Goal: Information Seeking & Learning: Find specific fact

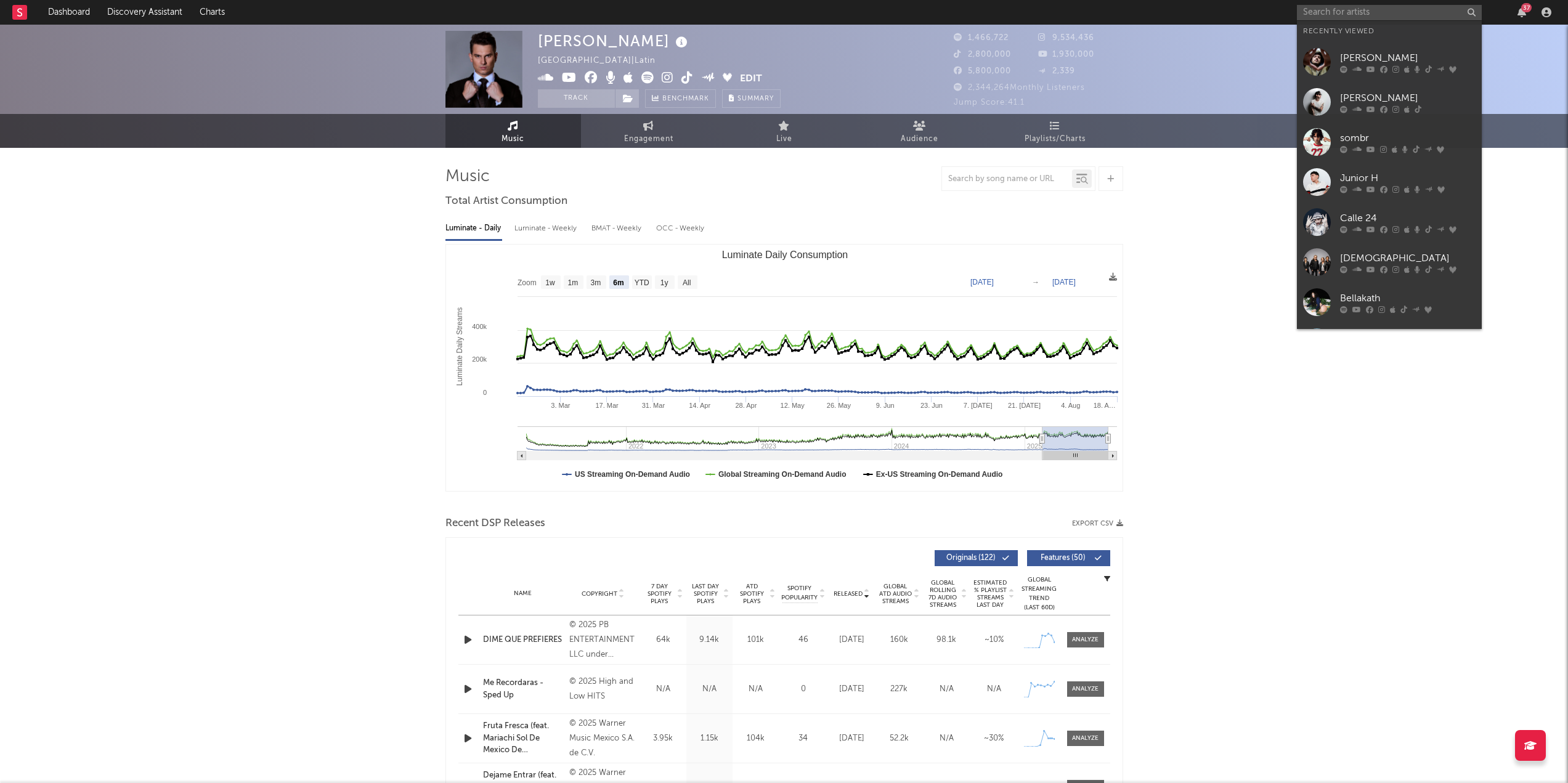
select select "6m"
click at [1358, 8] on input "text" at bounding box center [1388, 12] width 185 height 15
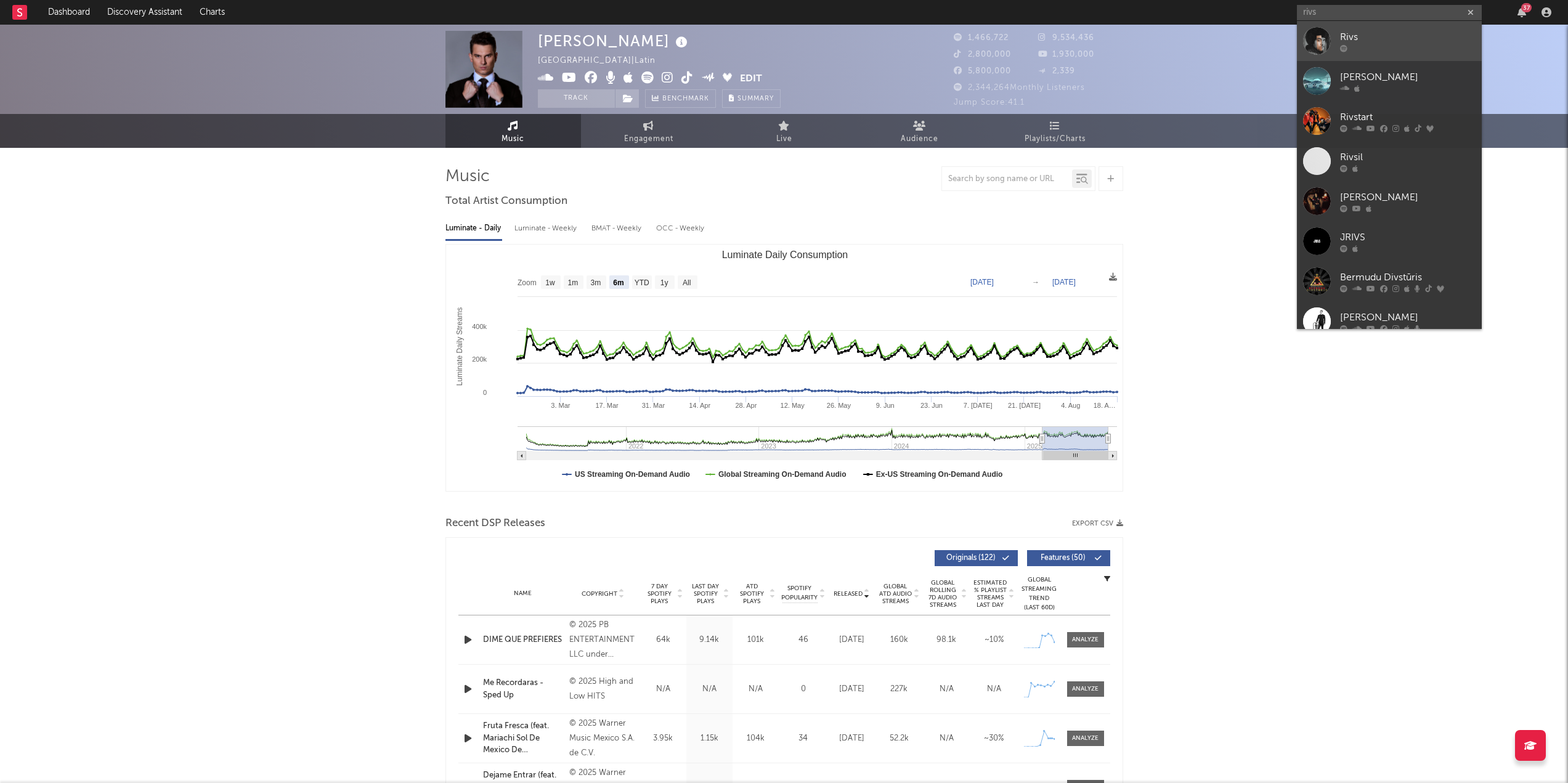
type input "rivs"
click at [1369, 43] on div "Rivs" at bounding box center [1407, 37] width 136 height 15
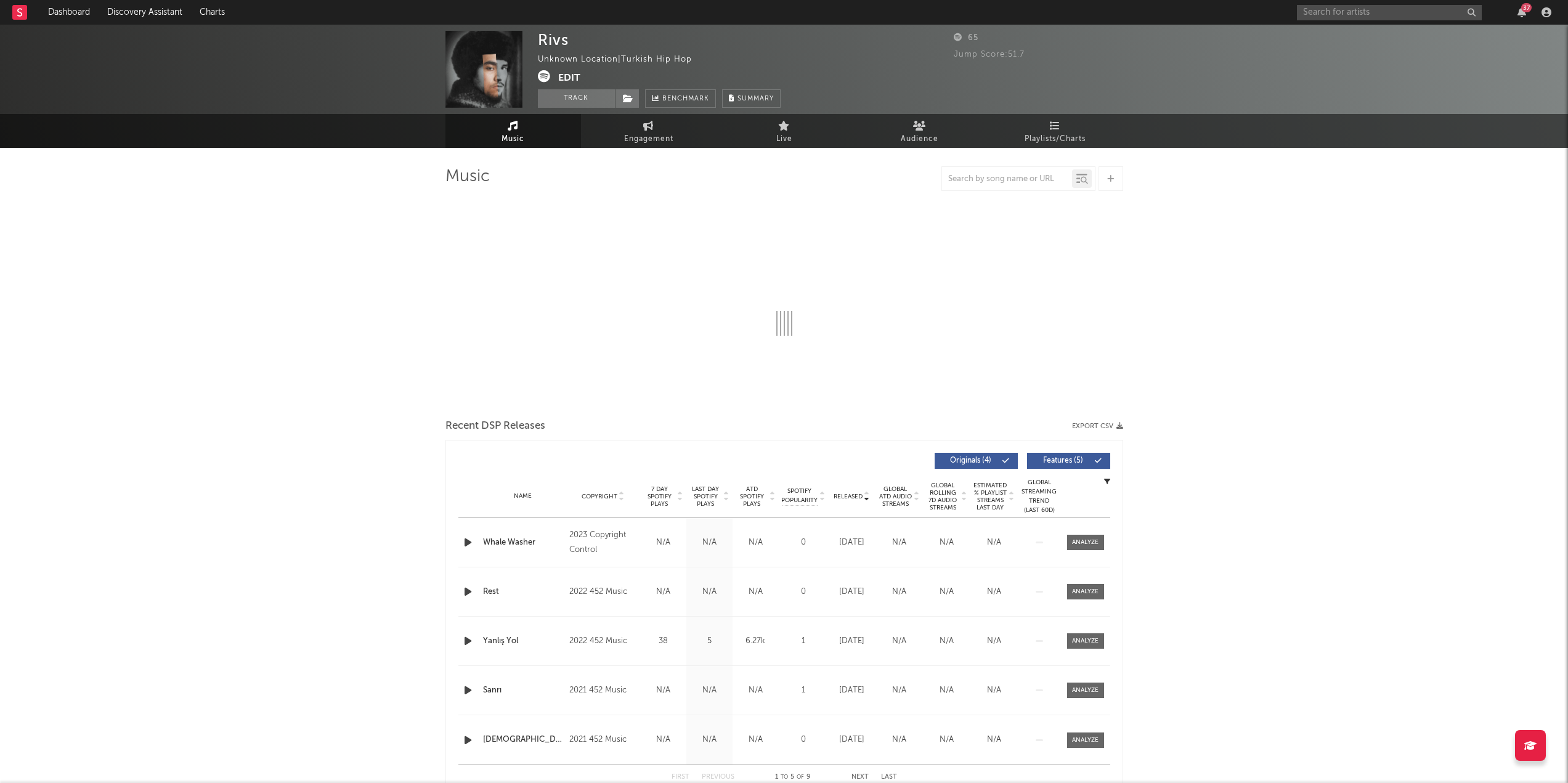
select select "6m"
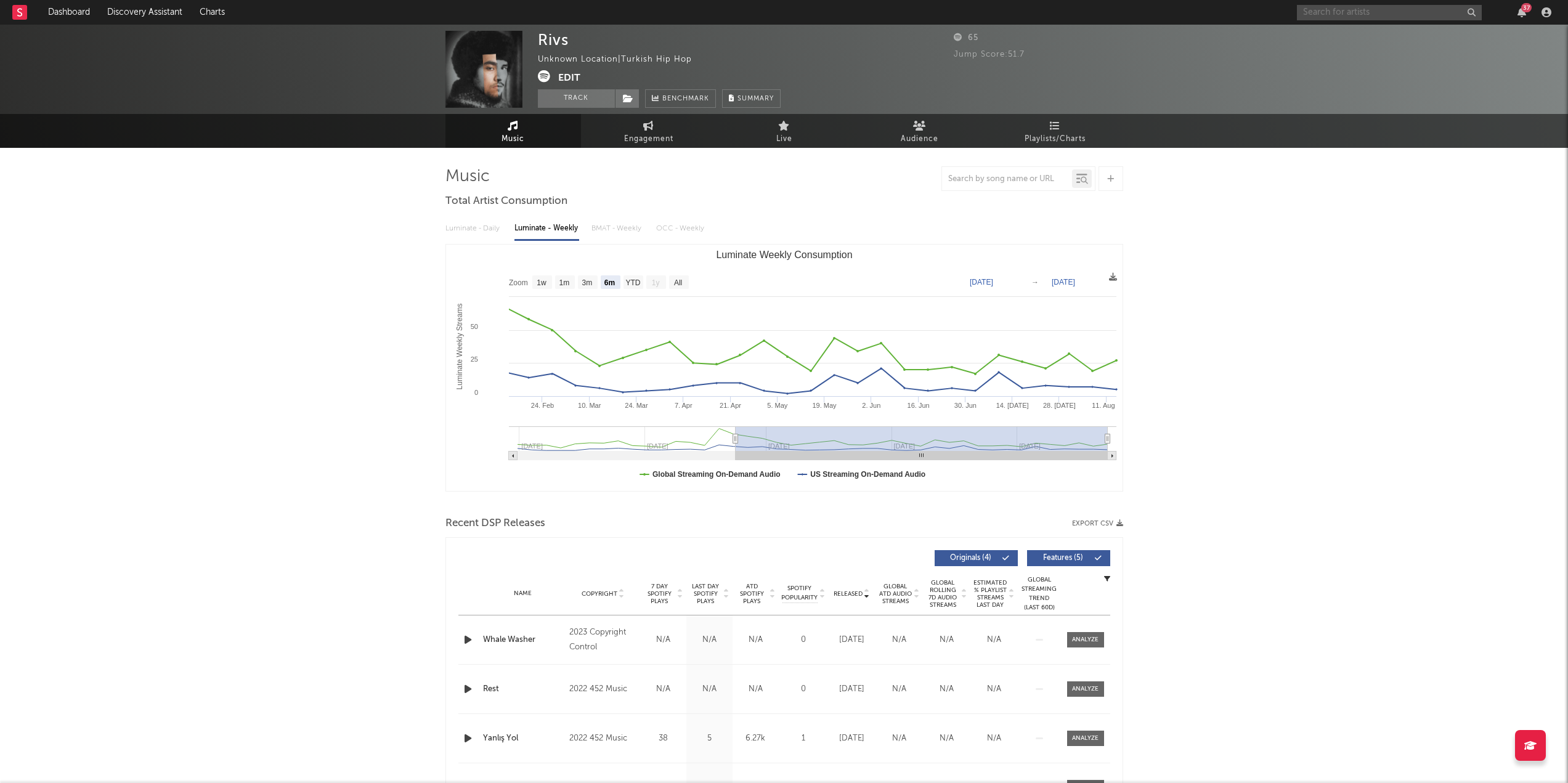
click at [1362, 6] on input "text" at bounding box center [1388, 12] width 185 height 15
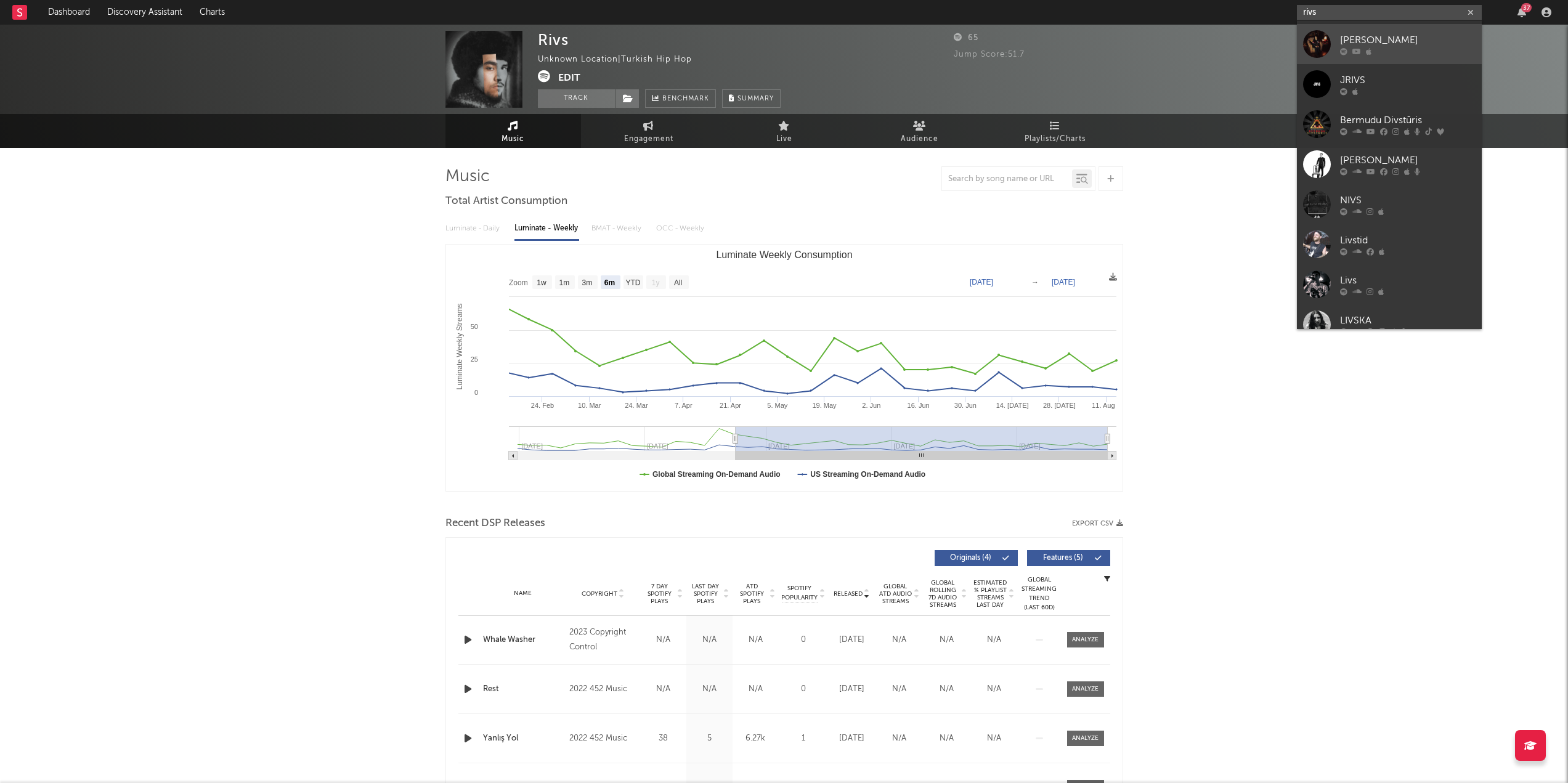
scroll to position [213, 0]
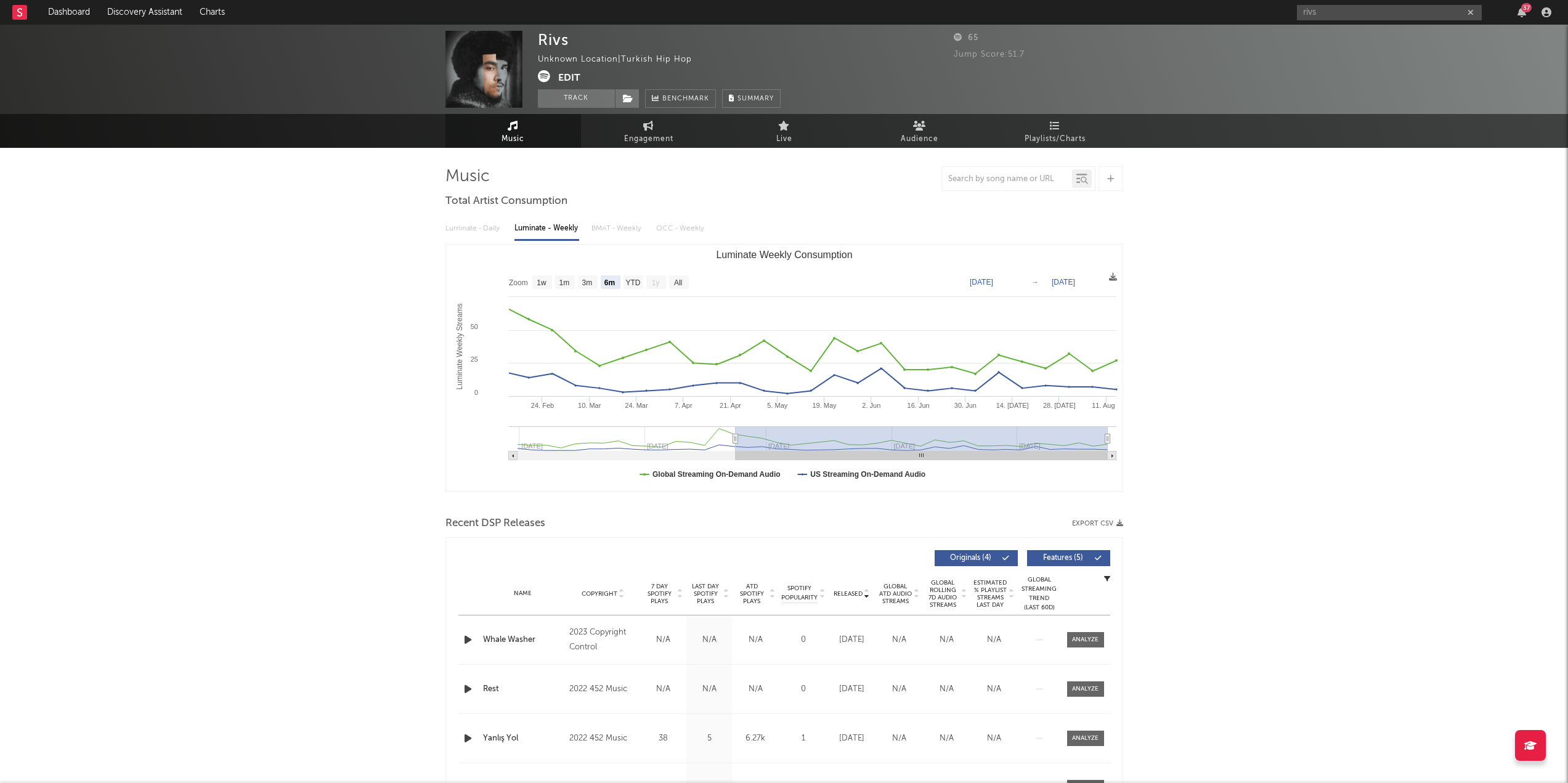
click at [1195, 246] on div "Rivs Unknown Location | Turkish Hip Hop Edit Track Benchmark Summary 65 Jump Sc…" at bounding box center [784, 488] width 1568 height 927
click at [1365, 5] on input "rivs" at bounding box center [1388, 12] width 185 height 15
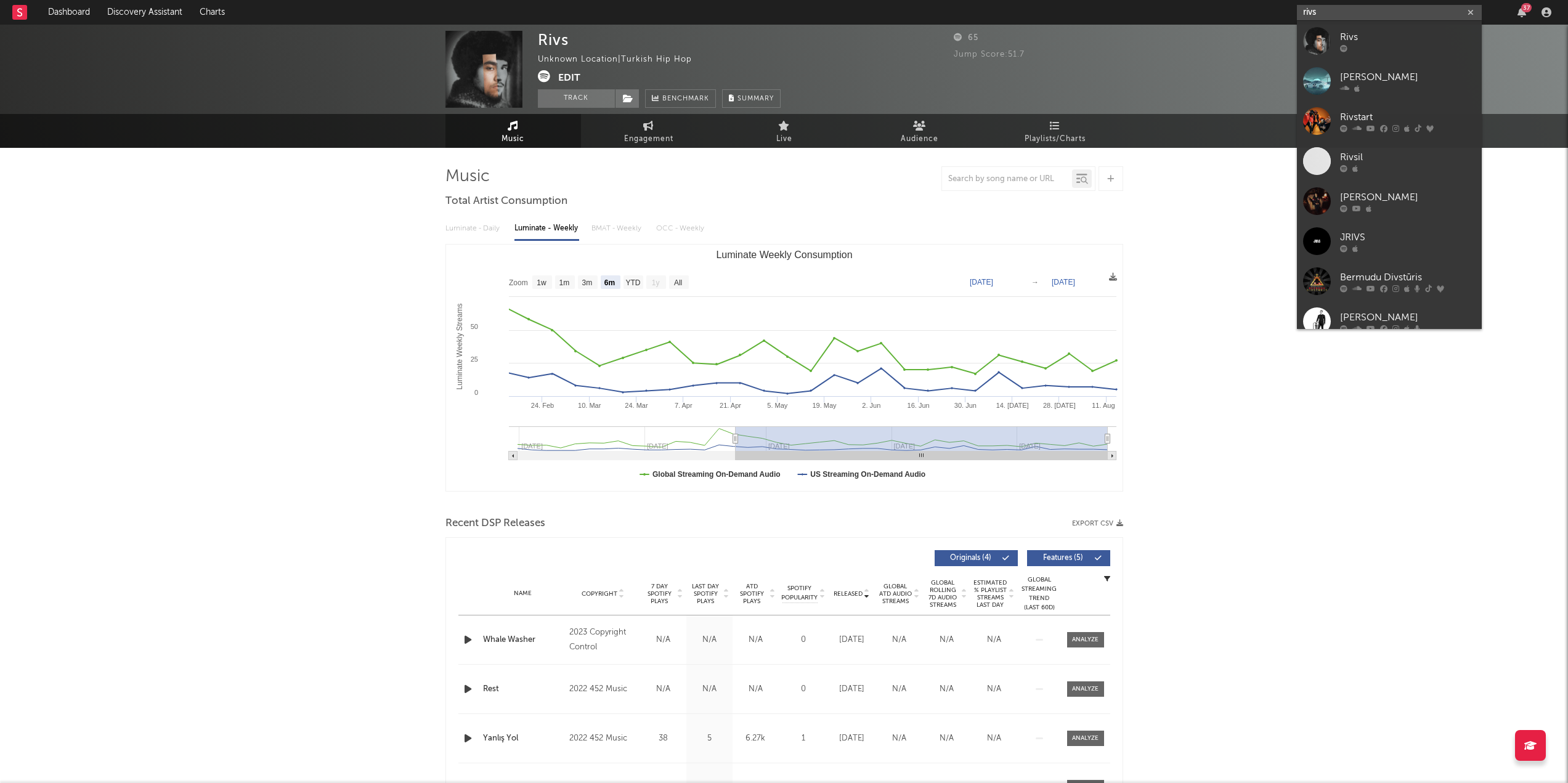
click at [1365, 5] on input "rivs" at bounding box center [1388, 12] width 185 height 15
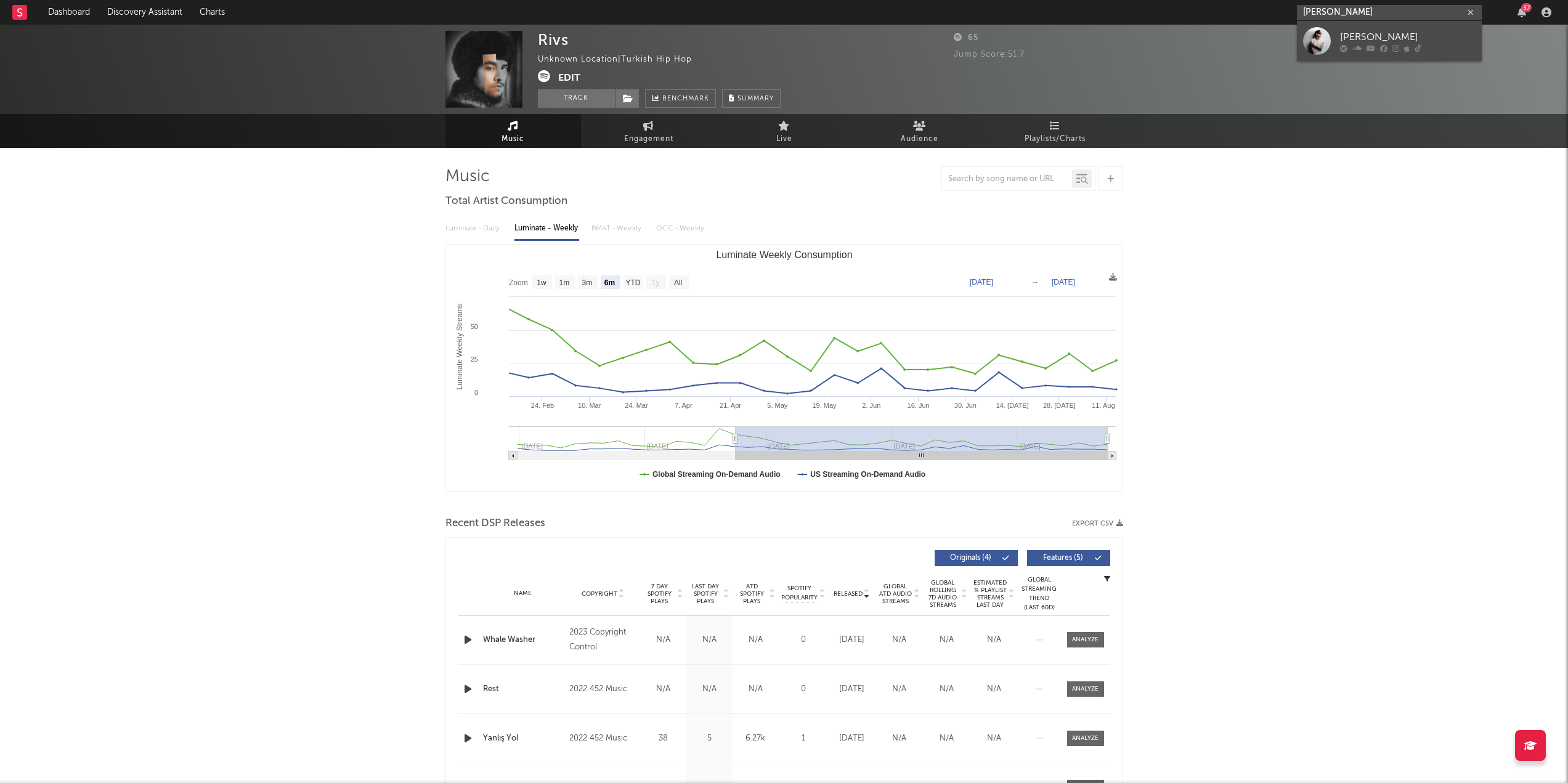
type input "[PERSON_NAME]"
click at [1375, 44] on div at bounding box center [1407, 47] width 136 height 7
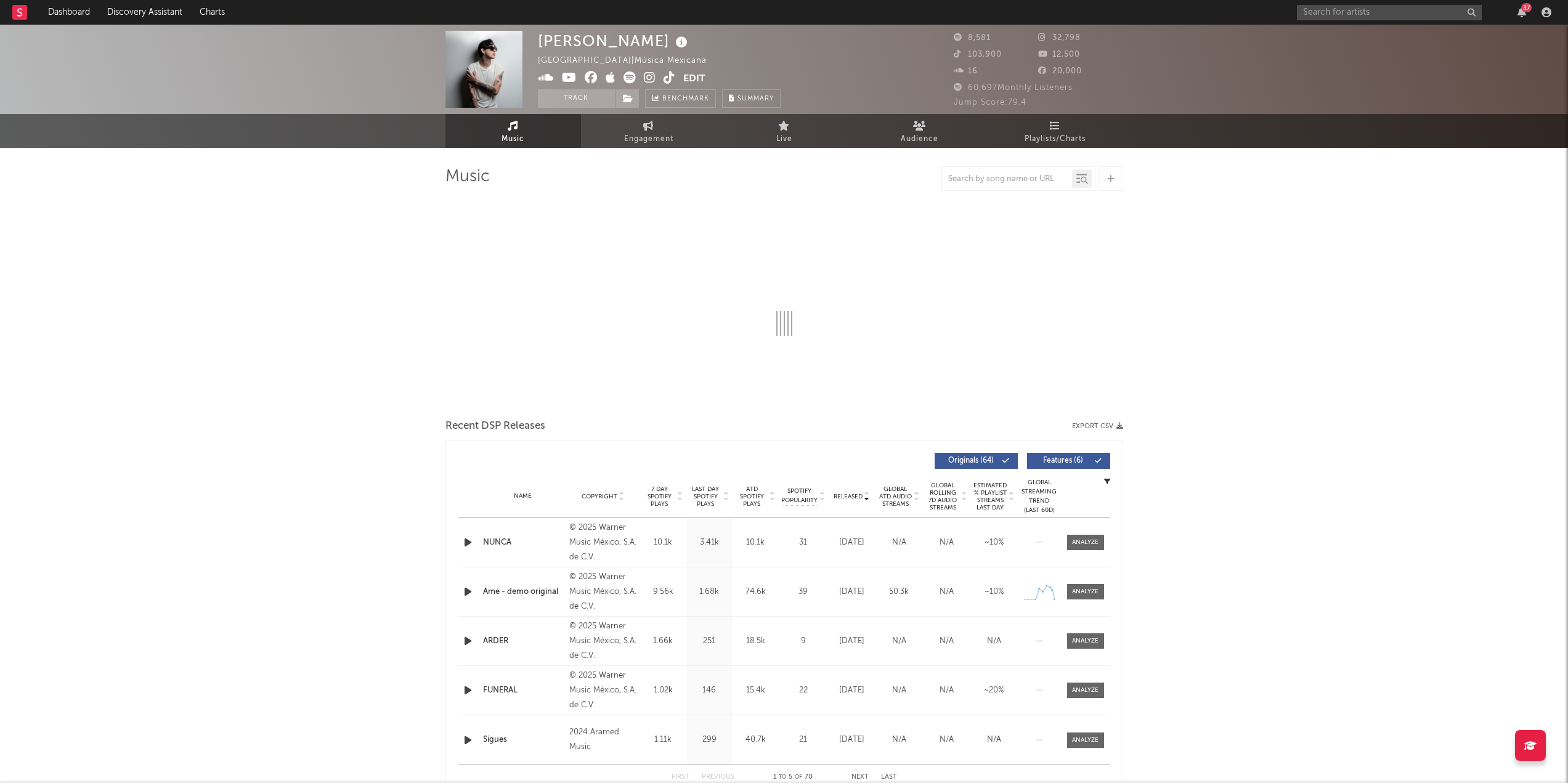
select select "6m"
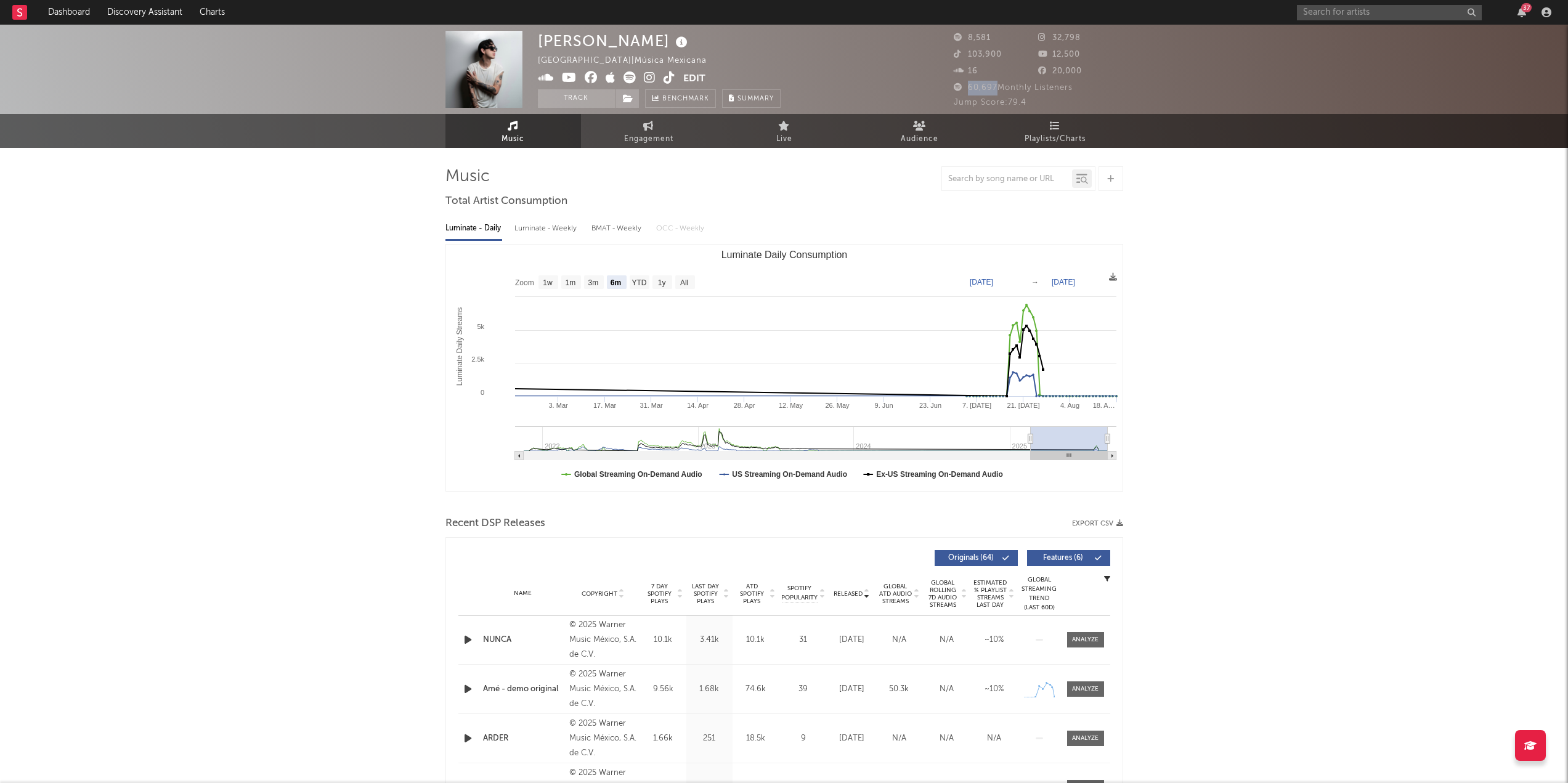
drag, startPoint x: 965, startPoint y: 85, endPoint x: 997, endPoint y: 89, distance: 32.2
click at [997, 89] on span "60,697 Monthly Listeners" at bounding box center [1013, 88] width 119 height 8
copy span "60,697"
click at [1403, 10] on input "text" at bounding box center [1388, 12] width 185 height 15
type input "[PERSON_NAME]"
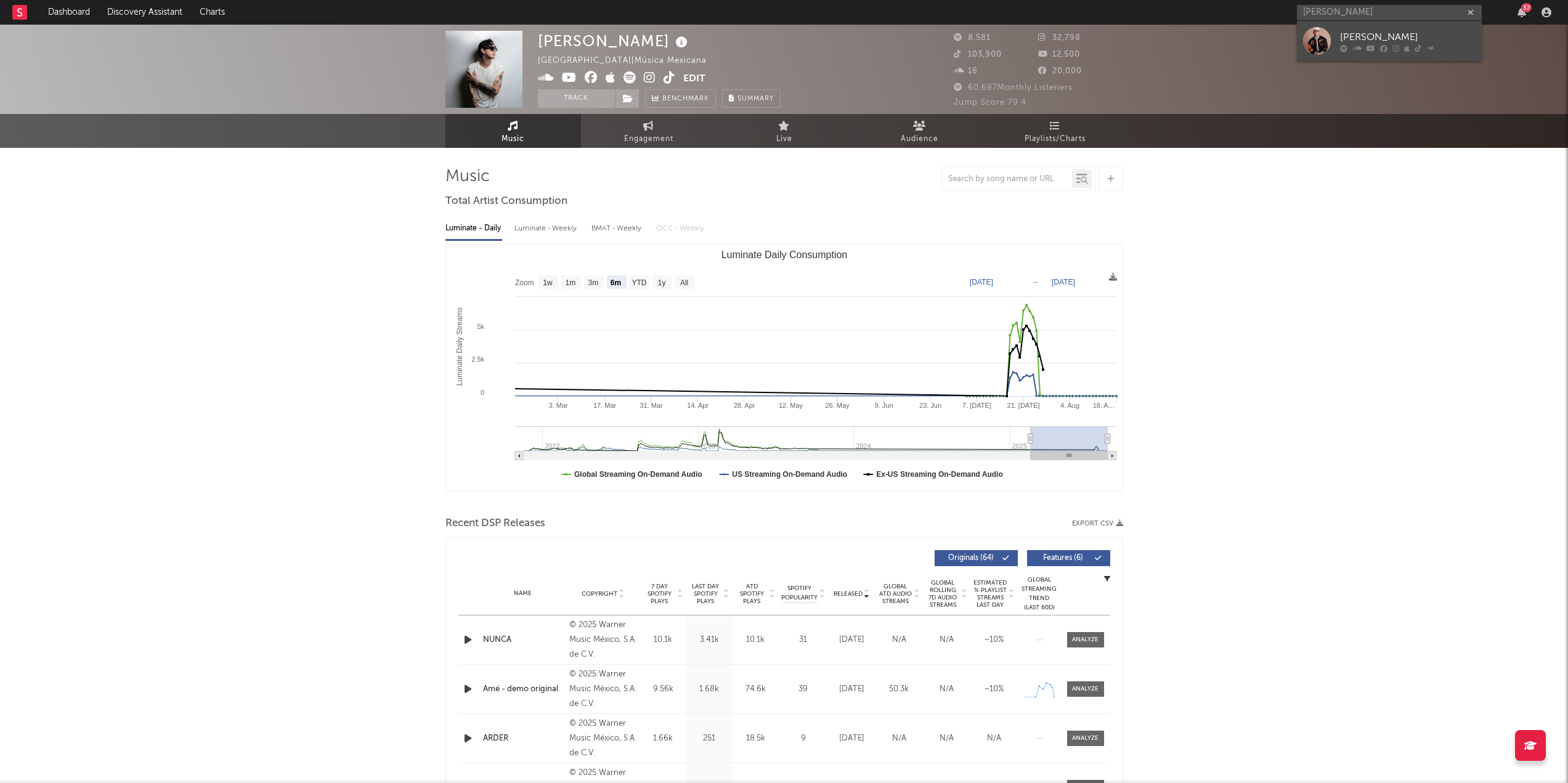
click at [1310, 36] on div at bounding box center [1316, 41] width 28 height 28
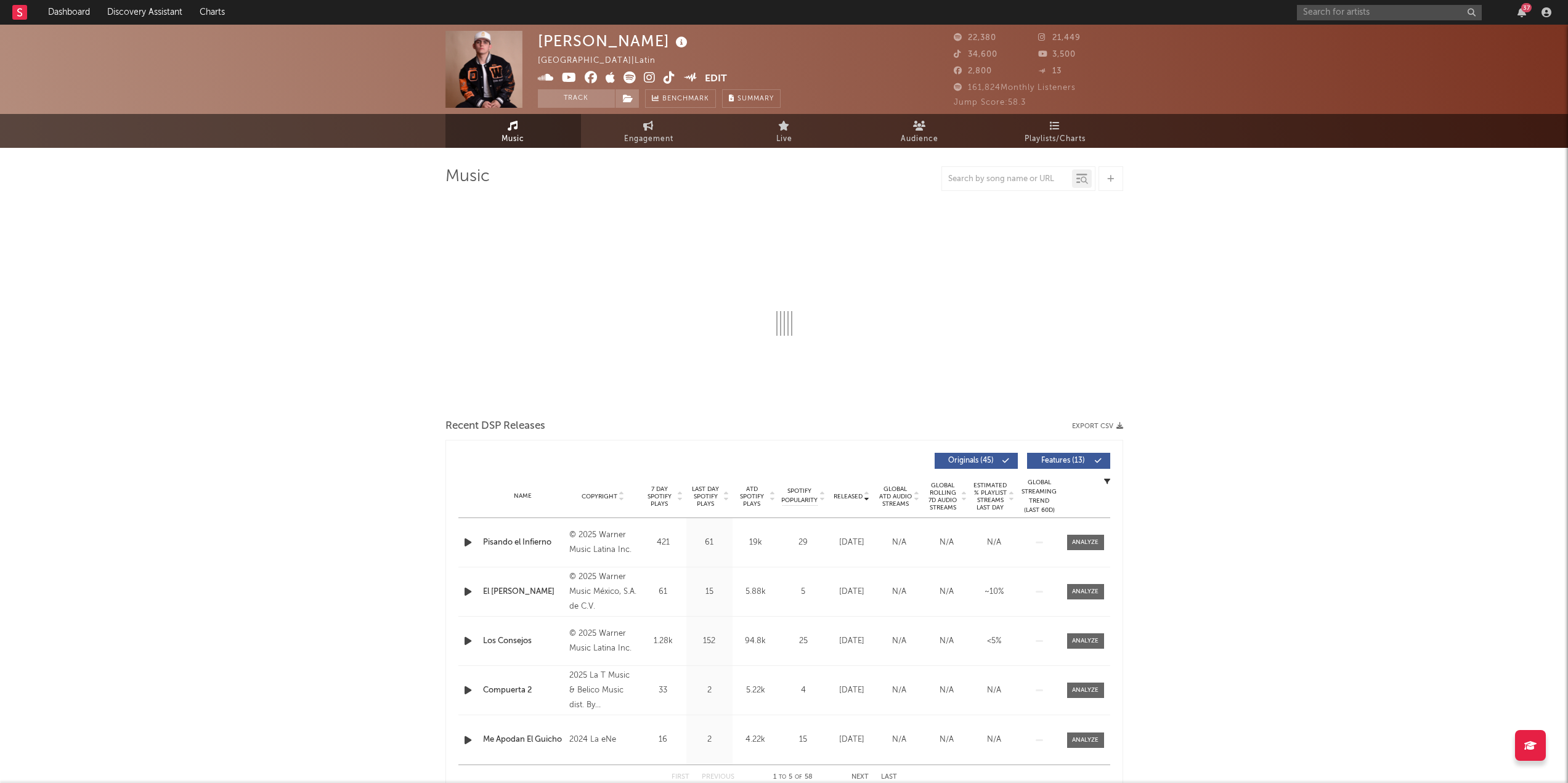
select select "6m"
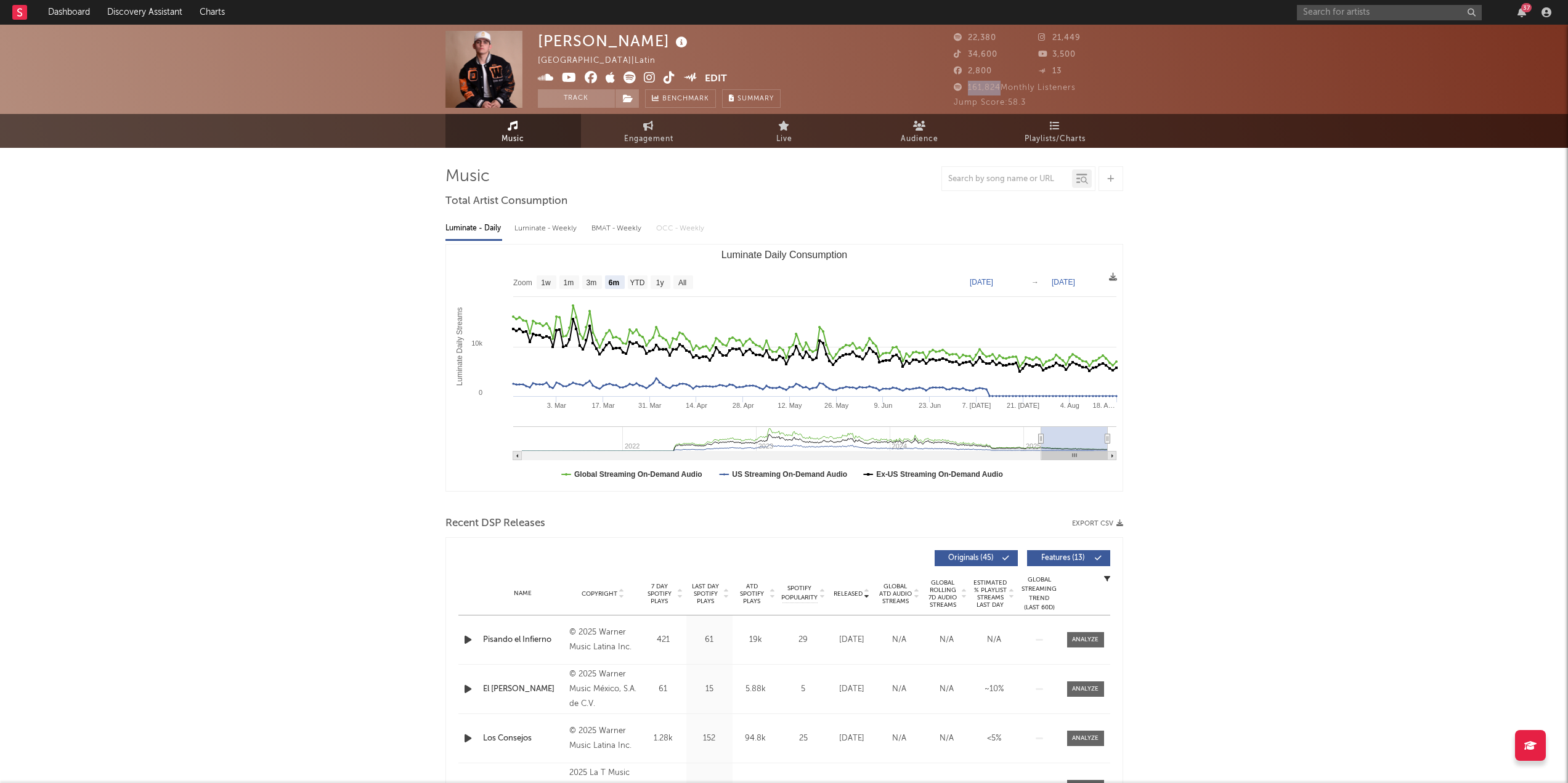
drag, startPoint x: 1000, startPoint y: 89, endPoint x: 967, endPoint y: 88, distance: 33.0
click at [967, 88] on span "161,824 Monthly Listeners" at bounding box center [1015, 88] width 122 height 8
copy span "161,824"
drag, startPoint x: 999, startPoint y: 54, endPoint x: 968, endPoint y: 59, distance: 31.4
click at [968, 59] on div "34,600" at bounding box center [996, 54] width 85 height 15
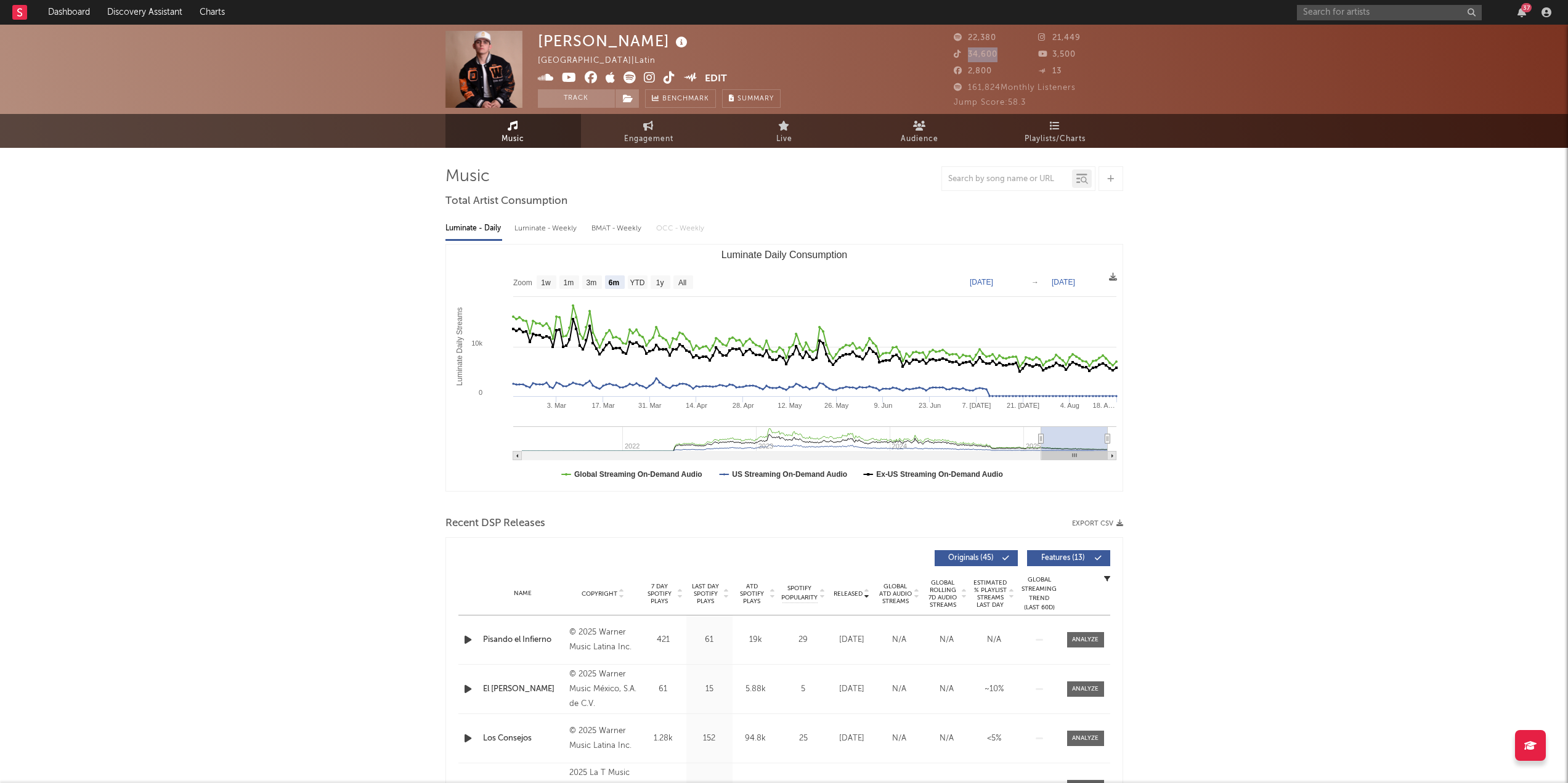
copy span "34,600"
drag, startPoint x: 1052, startPoint y: 40, endPoint x: 1089, endPoint y: 40, distance: 37.0
click at [1089, 41] on div "21,449" at bounding box center [1080, 38] width 85 height 15
copy span "21,449"
drag, startPoint x: 1053, startPoint y: 56, endPoint x: 1083, endPoint y: 55, distance: 30.0
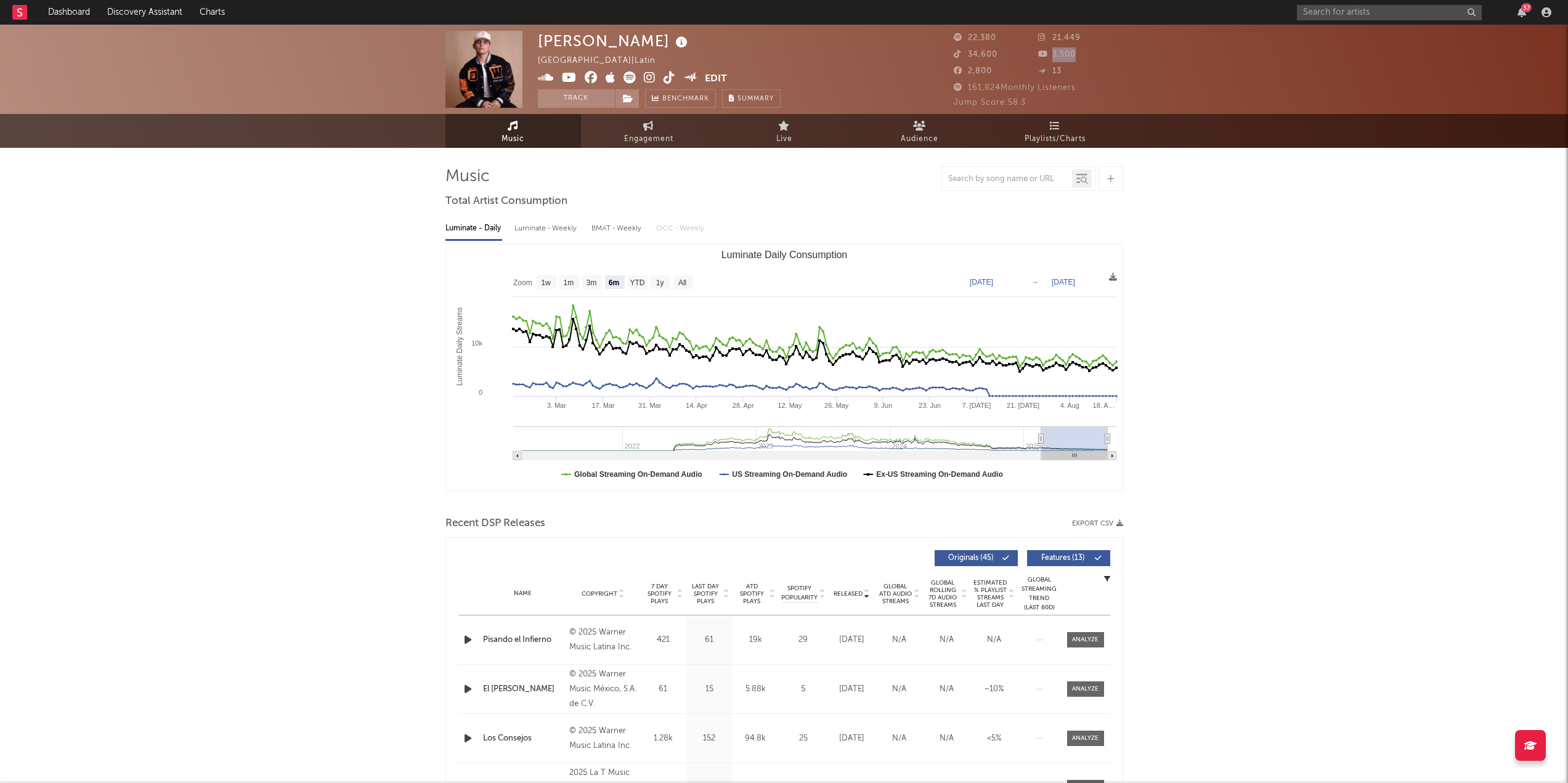
click at [1083, 55] on div "3,500" at bounding box center [1080, 54] width 85 height 15
copy span "3,500"
